Goal: Check status

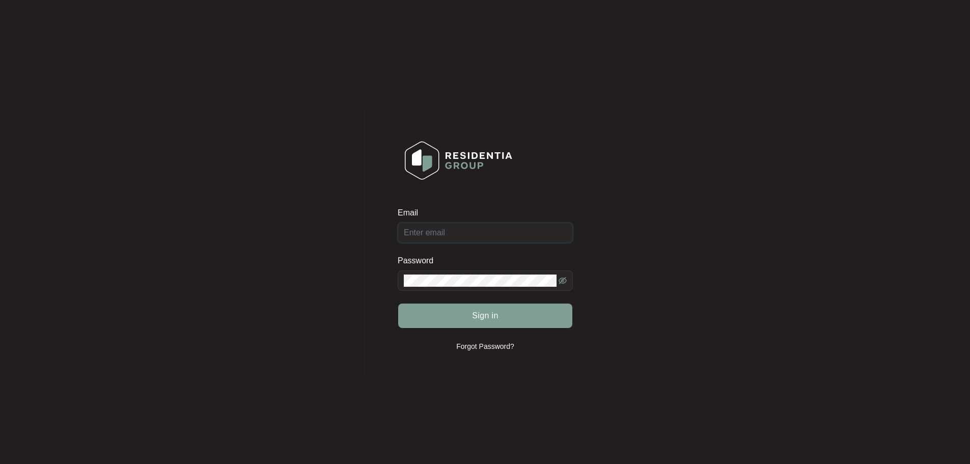
click at [436, 239] on input "Email" at bounding box center [485, 233] width 175 height 20
type input "[EMAIL_ADDRESS][DOMAIN_NAME]"
click at [465, 314] on button "Sign in" at bounding box center [485, 316] width 174 height 24
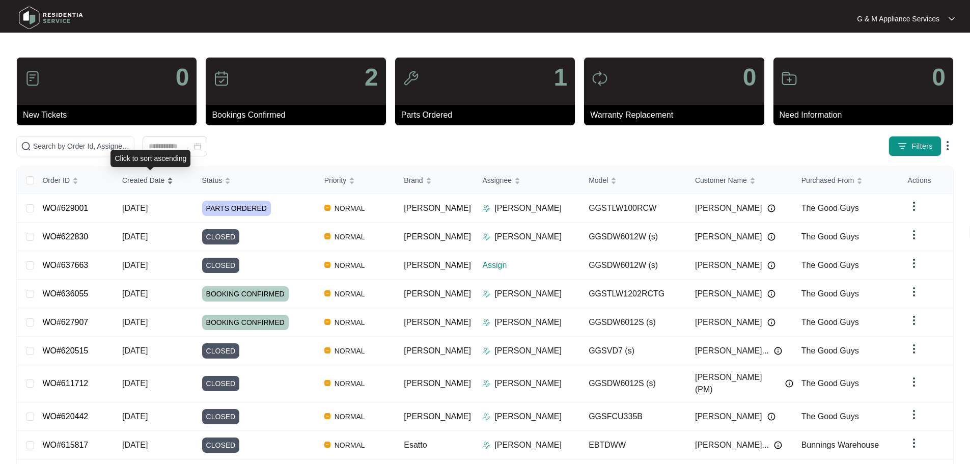
click at [142, 183] on span "Created Date" at bounding box center [143, 180] width 42 height 11
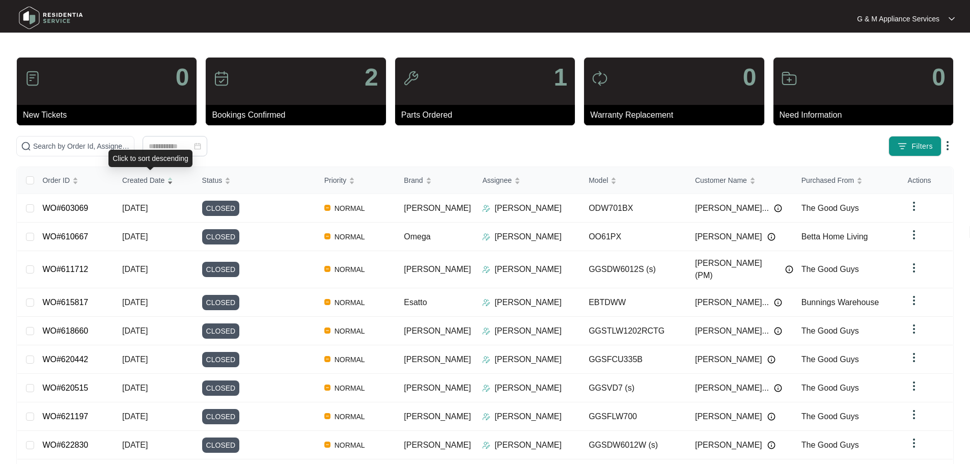
click at [142, 183] on span "Created Date" at bounding box center [143, 180] width 42 height 11
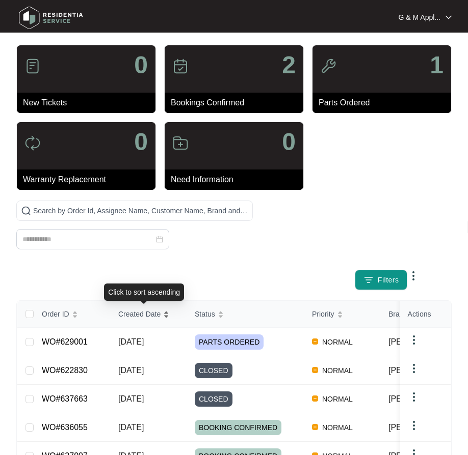
click at [133, 314] on span "Created Date" at bounding box center [139, 314] width 42 height 11
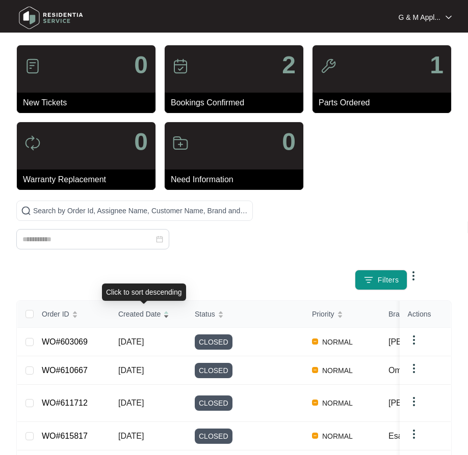
click at [137, 313] on span "Created Date" at bounding box center [139, 314] width 42 height 11
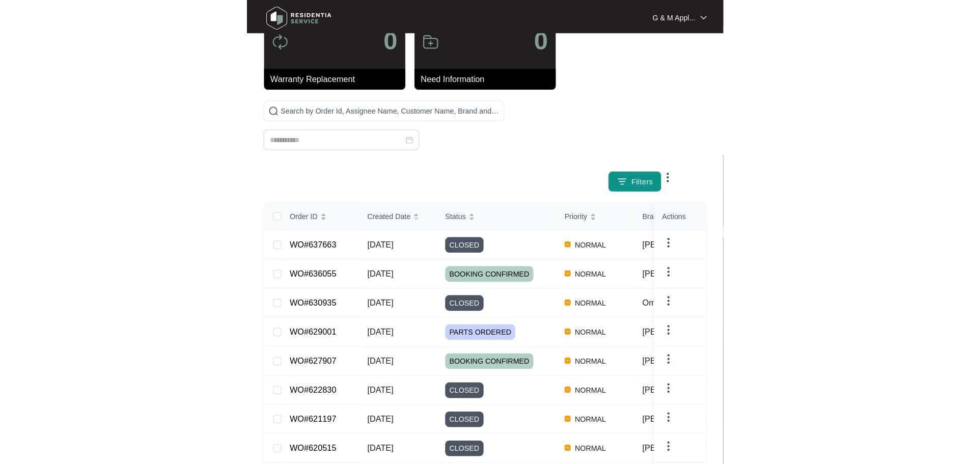
scroll to position [60, 0]
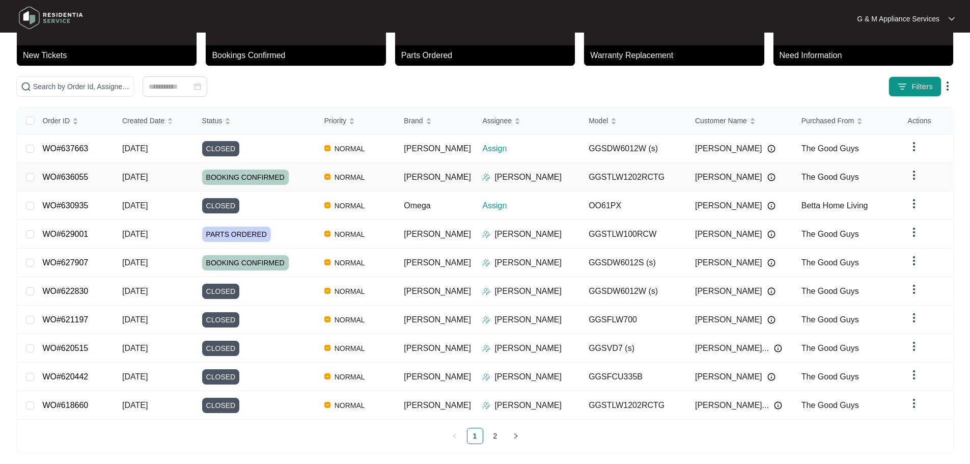
click at [144, 177] on span "[DATE]" at bounding box center [134, 177] width 25 height 9
